Goal: Task Accomplishment & Management: Manage account settings

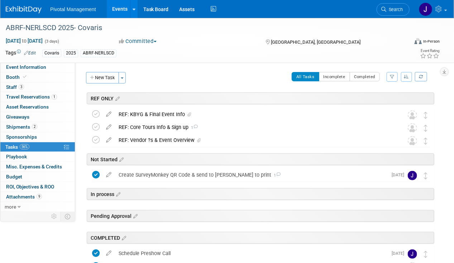
scroll to position [135, 0]
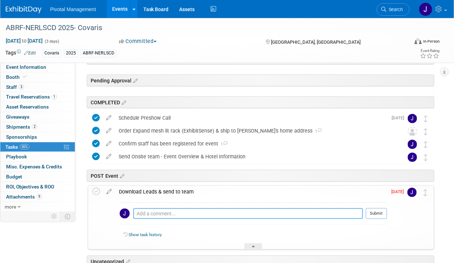
click at [173, 208] on textarea at bounding box center [248, 213] width 230 height 11
type textarea "Sent to onsite team to share with Laura - 10.13.25"
click at [370, 212] on button "Submit" at bounding box center [376, 213] width 21 height 11
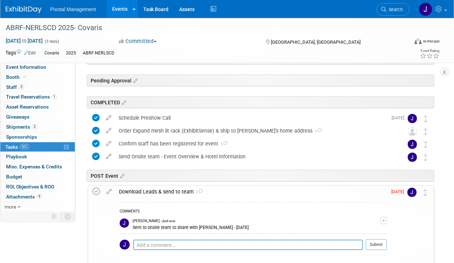
click at [95, 190] on icon at bounding box center [96, 192] width 8 height 8
click at [160, 190] on div "Download Leads & send to team 1" at bounding box center [251, 192] width 272 height 12
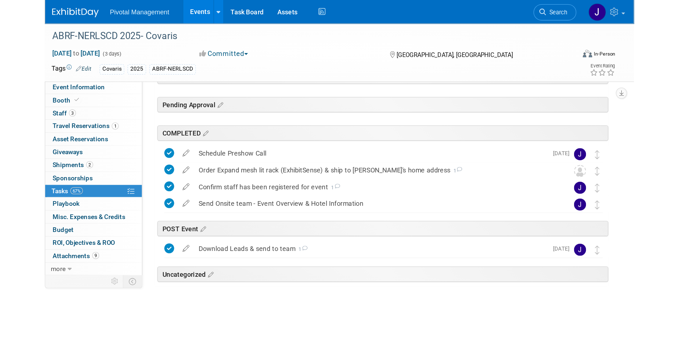
scroll to position [57, 0]
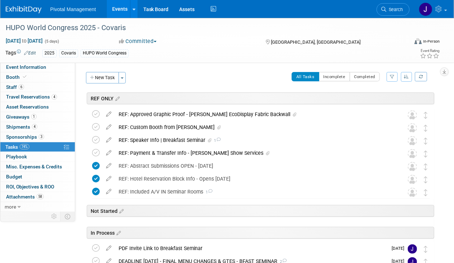
scroll to position [471, 0]
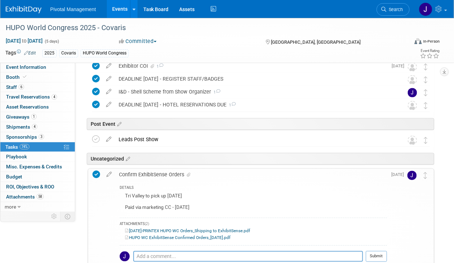
click at [139, 175] on div "Confirm ExhibitSense Orders" at bounding box center [251, 175] width 272 height 12
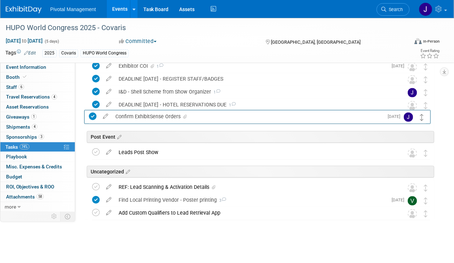
drag, startPoint x: 426, startPoint y: 173, endPoint x: 423, endPoint y: 116, distance: 57.4
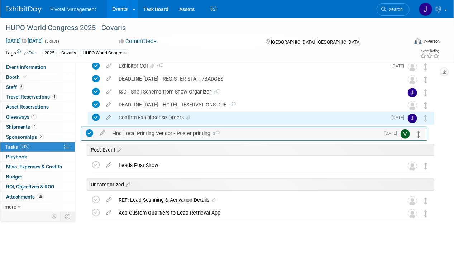
drag, startPoint x: 427, startPoint y: 198, endPoint x: 420, endPoint y: 132, distance: 67.0
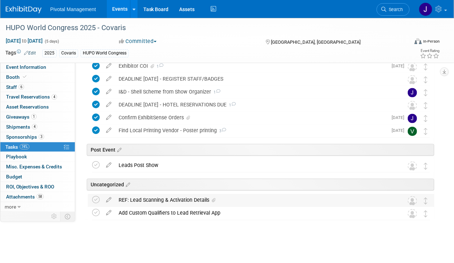
click at [266, 196] on div "REF: Lead Scanning & Activation Details" at bounding box center [254, 200] width 278 height 12
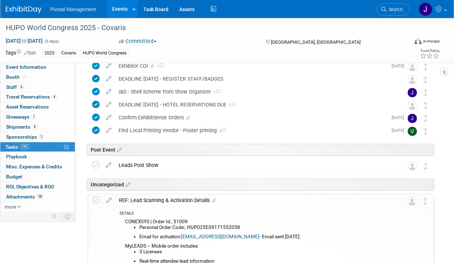
click at [266, 196] on div "REF: Lead Scanning & Activation Details" at bounding box center [254, 200] width 278 height 12
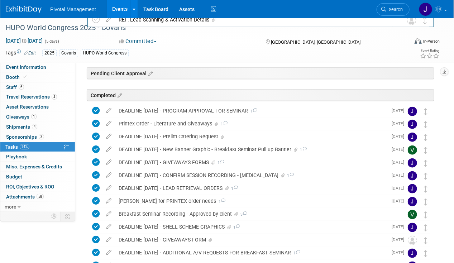
scroll to position [0, 0]
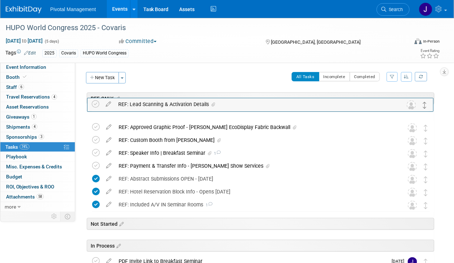
drag, startPoint x: 427, startPoint y: 198, endPoint x: 426, endPoint y: 103, distance: 95.6
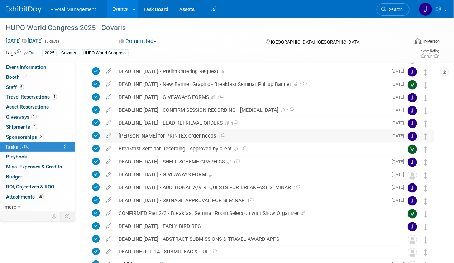
scroll to position [466, 0]
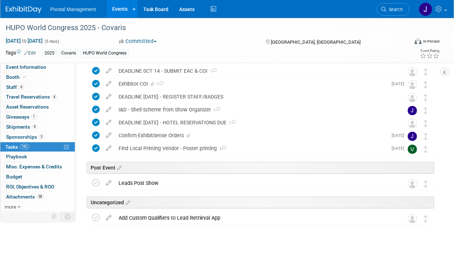
click at [123, 14] on link "Events" at bounding box center [120, 9] width 26 height 18
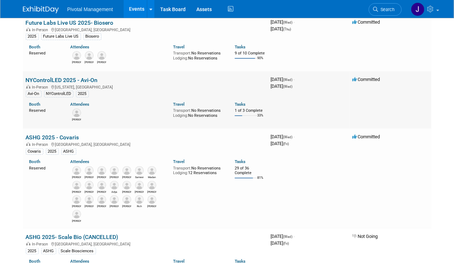
scroll to position [215, 0]
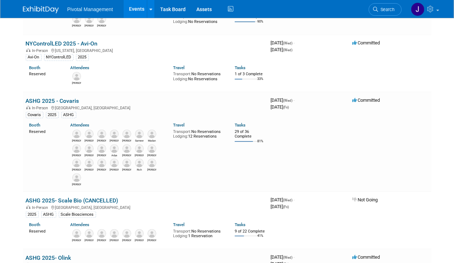
click at [387, 9] on span "Search" at bounding box center [386, 9] width 16 height 5
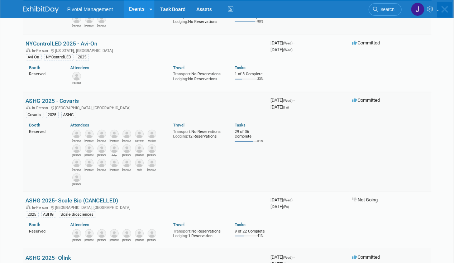
scroll to position [0, 0]
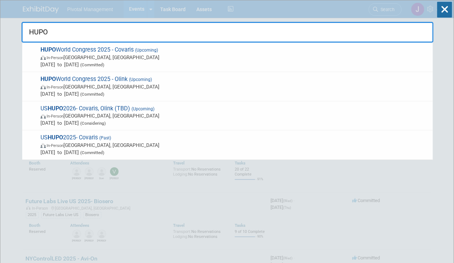
type input "HUPO"
click at [103, 59] on span "In-Person Toronto, Canada" at bounding box center [234, 57] width 389 height 7
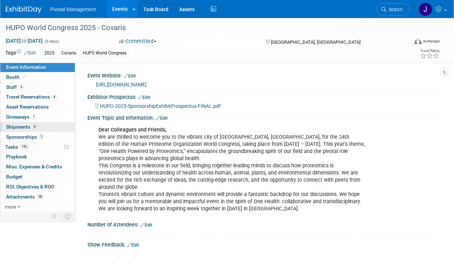
click at [16, 130] on link "4 Shipments 4" at bounding box center [37, 127] width 75 height 10
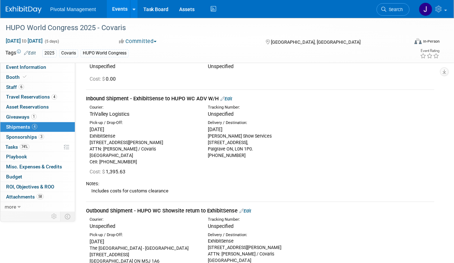
scroll to position [107, 0]
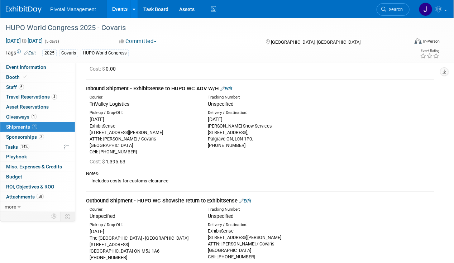
click at [231, 87] on link "Edit" at bounding box center [226, 88] width 12 height 5
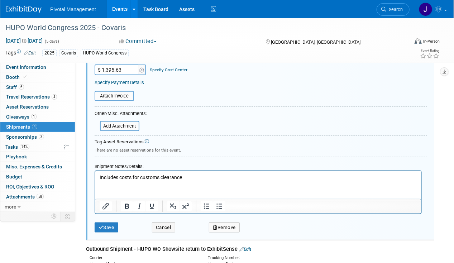
scroll to position [284, 0]
click at [124, 122] on input "file" at bounding box center [95, 126] width 85 height 9
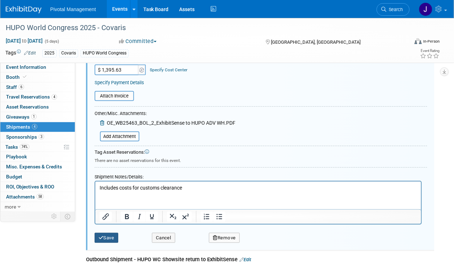
click at [106, 234] on button "Save" at bounding box center [107, 238] width 24 height 10
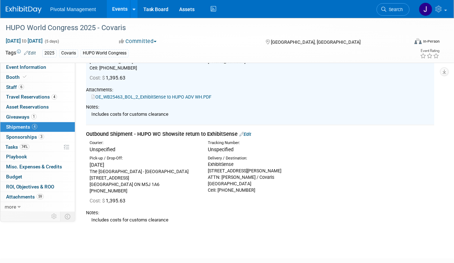
scroll to position [213, 0]
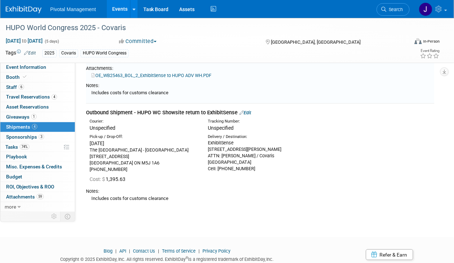
click at [250, 107] on td "Outbound Shipment - HUPO WC Showsite return to ExhibitSense Edit Courier: Unspe…" at bounding box center [260, 157] width 348 height 106
click at [248, 112] on link "Edit" at bounding box center [245, 112] width 12 height 5
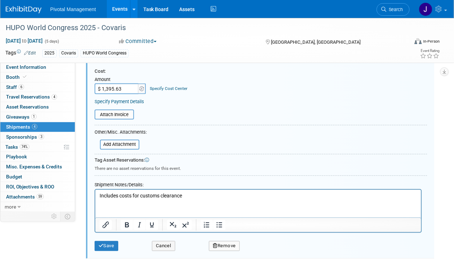
scroll to position [414, 0]
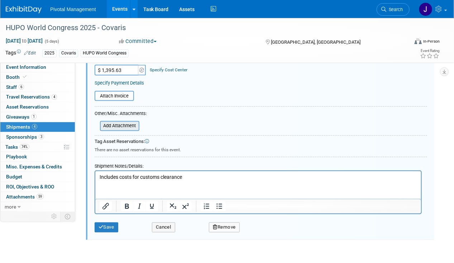
click at [120, 126] on input "file" at bounding box center [95, 126] width 85 height 9
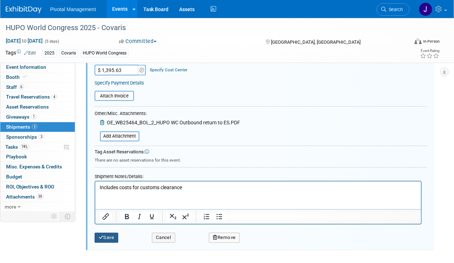
click at [99, 235] on icon "submit" at bounding box center [101, 237] width 5 height 5
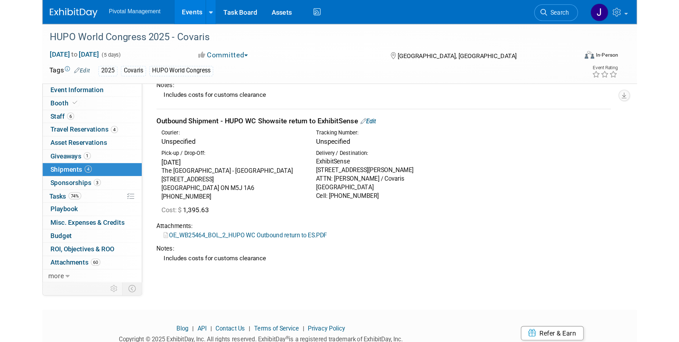
scroll to position [176, 0]
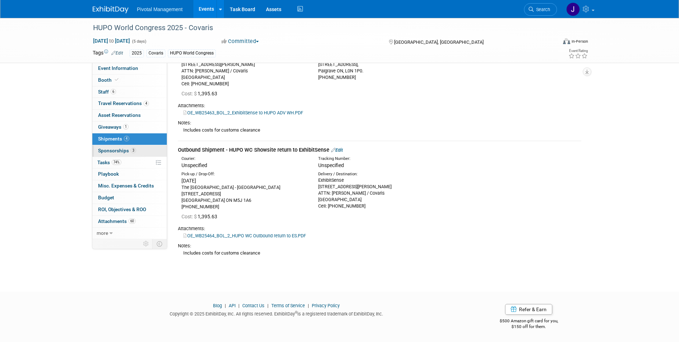
click at [108, 150] on span "Sponsorships 3" at bounding box center [117, 151] width 38 height 6
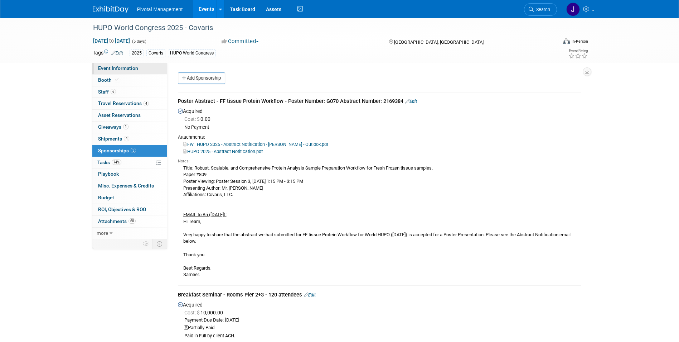
click at [125, 72] on link "Event Information" at bounding box center [129, 68] width 75 height 11
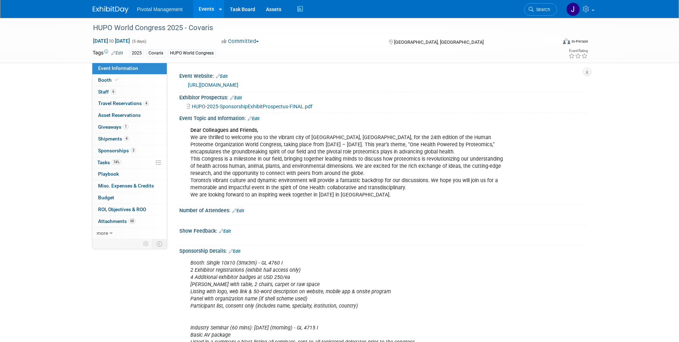
click at [204, 8] on link "Events" at bounding box center [206, 9] width 26 height 18
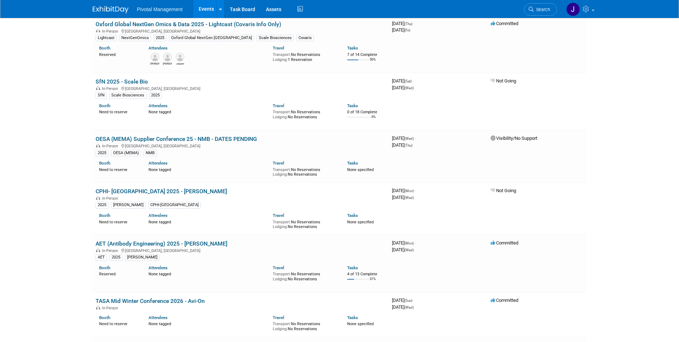
scroll to position [1469, 0]
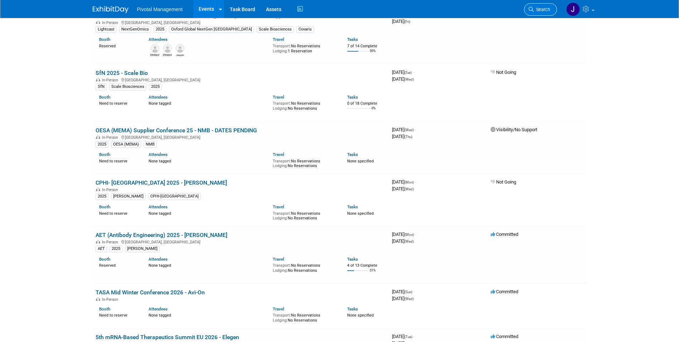
click at [544, 8] on span "Search" at bounding box center [542, 9] width 16 height 5
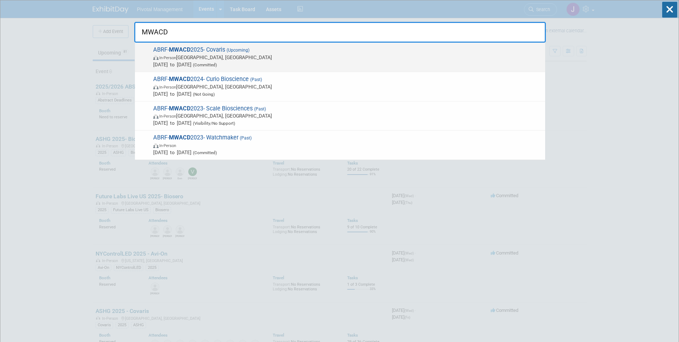
type input "MWACD"
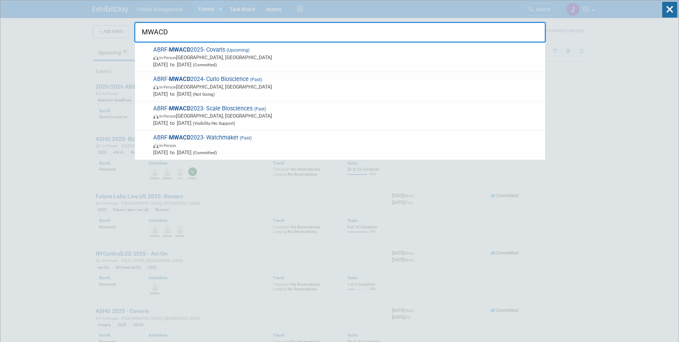
click at [268, 57] on span "In-Person Madison, WI" at bounding box center [347, 57] width 389 height 7
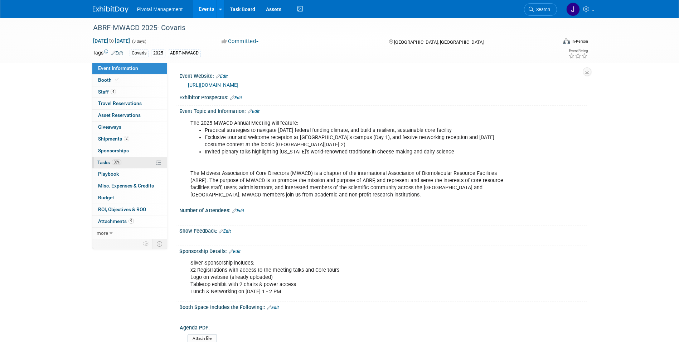
click at [124, 158] on link "50% Tasks 50%" at bounding box center [129, 162] width 75 height 11
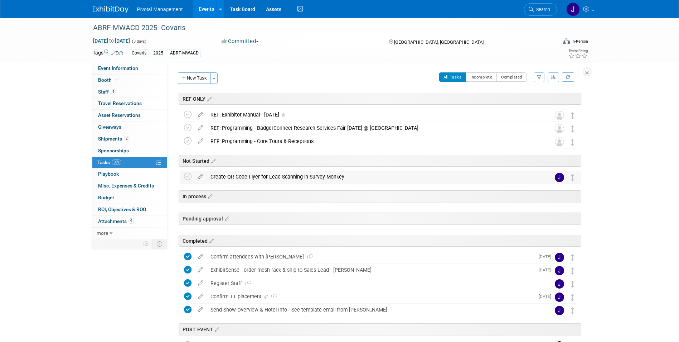
click at [270, 173] on div "Create QR Code Flyer for Lead Scanning in Survey Monkey" at bounding box center [374, 177] width 334 height 12
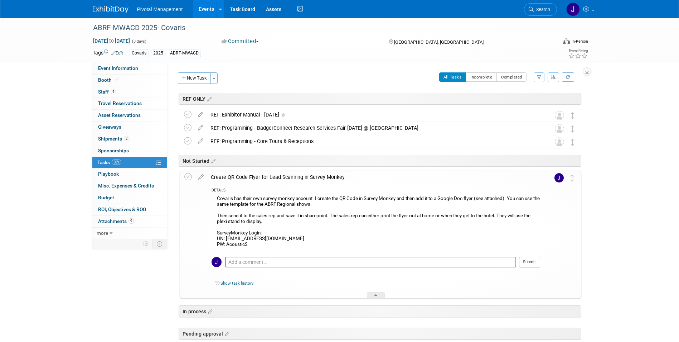
click at [269, 175] on div "Create QR Code Flyer for Lead Scanning in Survey Monkey" at bounding box center [373, 177] width 333 height 12
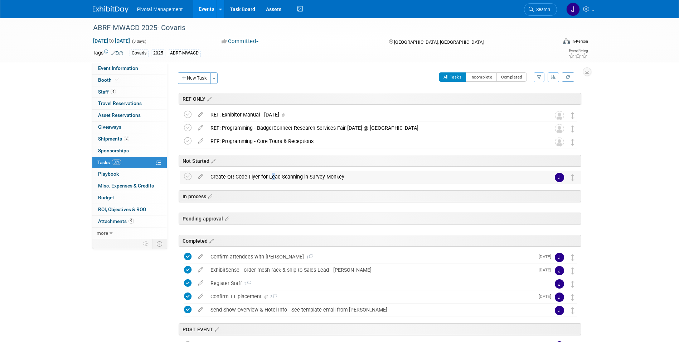
click at [269, 175] on div "Create QR Code Flyer for Lead Scanning in Survey Monkey" at bounding box center [374, 177] width 334 height 12
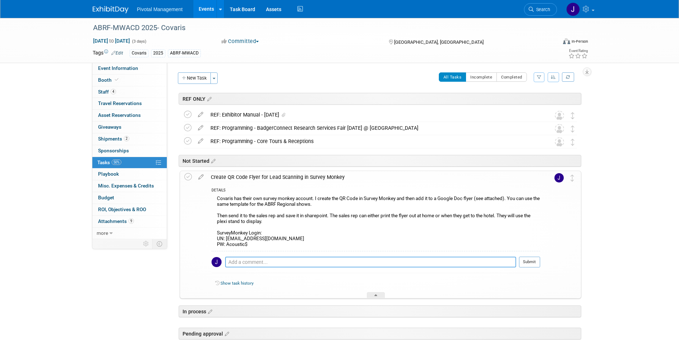
click at [237, 263] on textarea at bounding box center [370, 261] width 291 height 11
type textarea "N/A will have onsite team collect notes on Leads or use event app"
click at [529, 262] on button "Submit" at bounding box center [529, 261] width 21 height 11
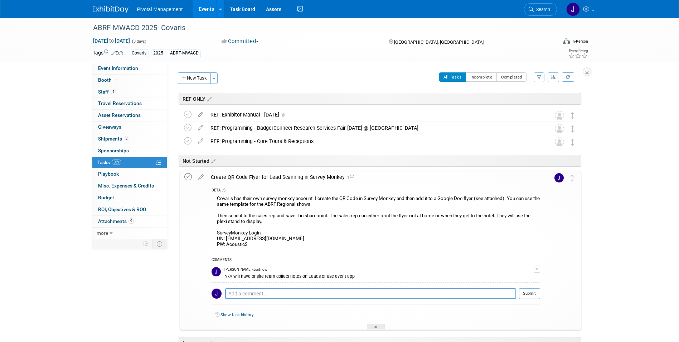
click at [189, 175] on icon at bounding box center [188, 177] width 8 height 8
click at [322, 174] on div "Create QR Code Flyer for Lead Scanning in Survey Monkey 1" at bounding box center [373, 177] width 333 height 12
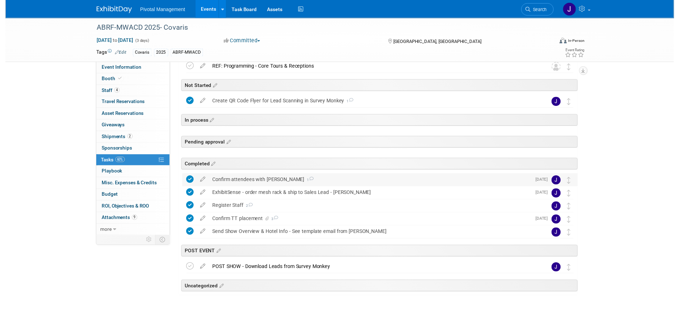
scroll to position [76, 0]
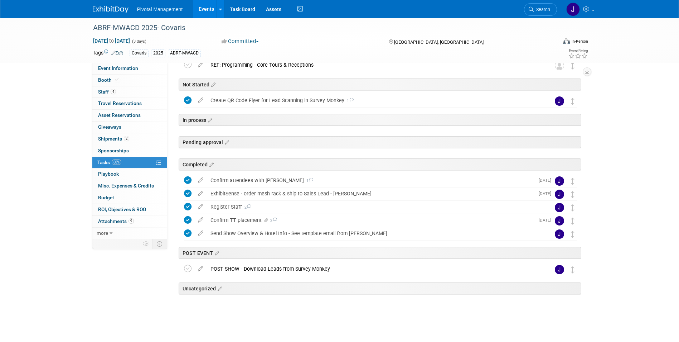
click at [198, 269] on icon at bounding box center [200, 267] width 13 height 9
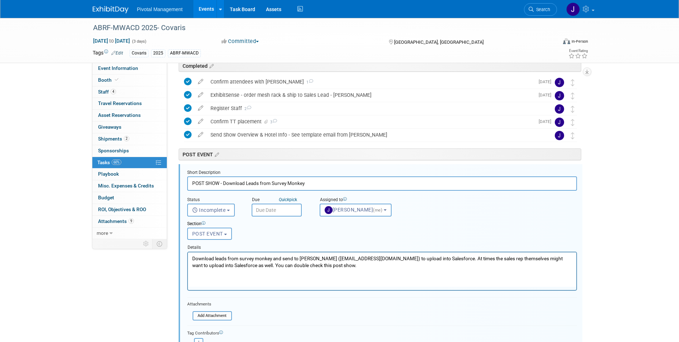
scroll to position [234, 0]
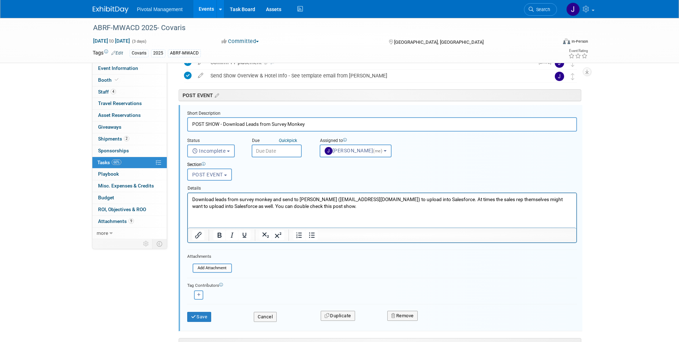
drag, startPoint x: 318, startPoint y: 124, endPoint x: 226, endPoint y: 124, distance: 92.1
click at [226, 124] on input "POST SHOW - Download Leads from Survey Monkey" at bounding box center [382, 124] width 390 height 14
type input "POST SHOW - Ping onsite team to share leads with Laura"
click at [252, 151] on div "Due Quick pick" at bounding box center [280, 145] width 68 height 23
click at [266, 151] on input "text" at bounding box center [277, 150] width 50 height 13
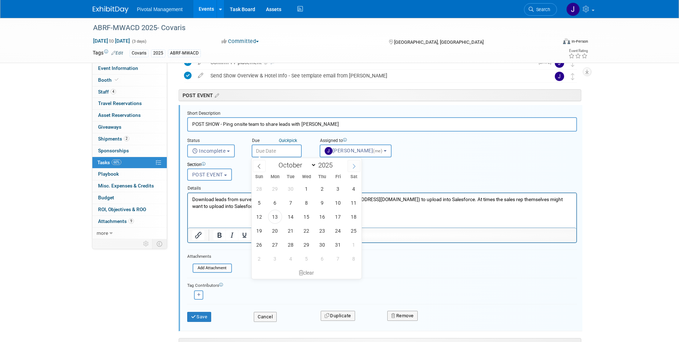
click at [353, 164] on icon at bounding box center [354, 166] width 5 height 5
click at [259, 165] on icon at bounding box center [259, 166] width 3 height 5
select select "9"
click at [274, 246] on span "27" at bounding box center [275, 244] width 14 height 14
type input "Oct 27, 2025"
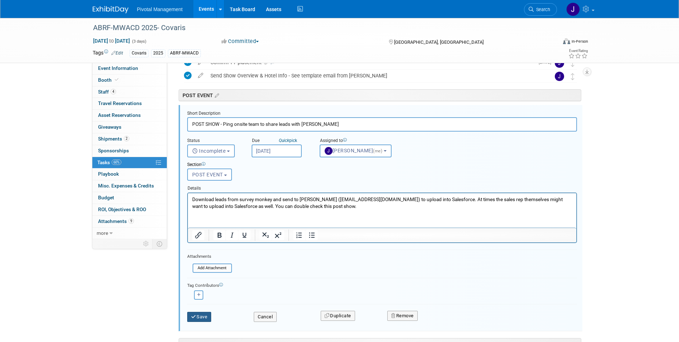
click at [199, 318] on button "Save" at bounding box center [199, 317] width 24 height 10
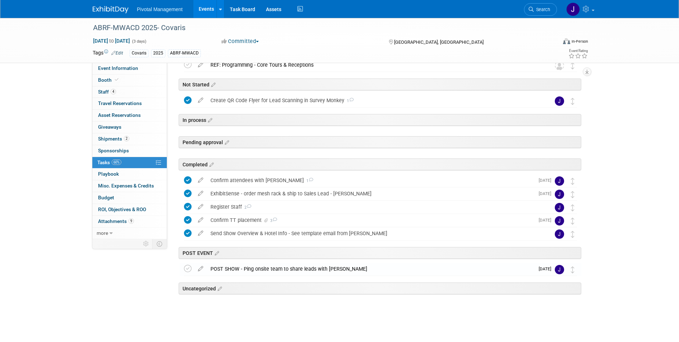
scroll to position [76, 0]
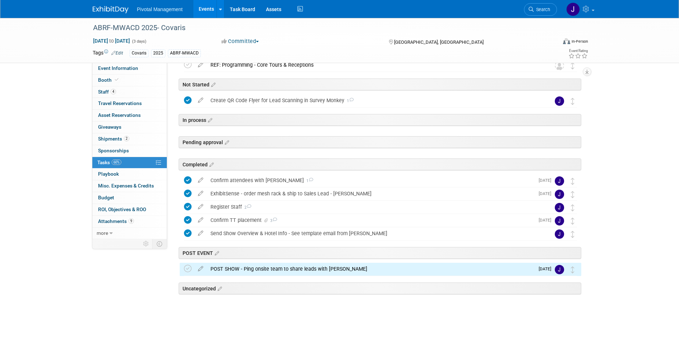
click at [319, 266] on div "POST SHOW - Ping onsite team to share leads with Laura" at bounding box center [371, 269] width 328 height 12
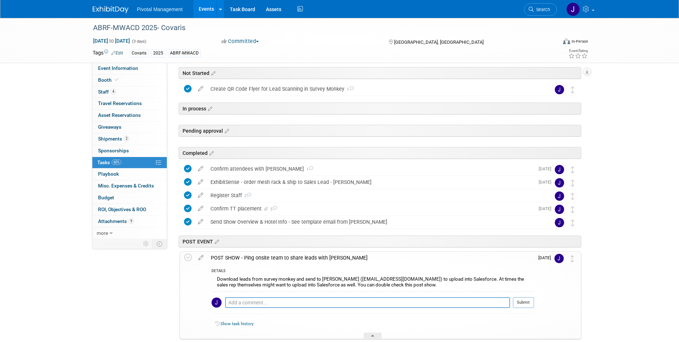
click at [319, 266] on div "DETAILS Download leads from survey monkey and send to Laura Clark (lclark@covar…" at bounding box center [370, 301] width 327 height 75
click at [200, 10] on link "Events" at bounding box center [206, 9] width 26 height 18
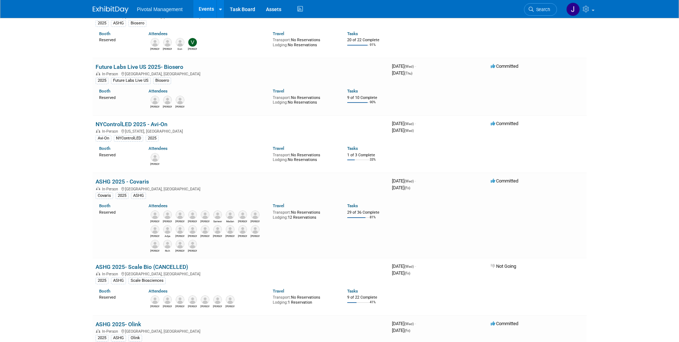
scroll to position [215, 0]
